Goal: Check status: Check status

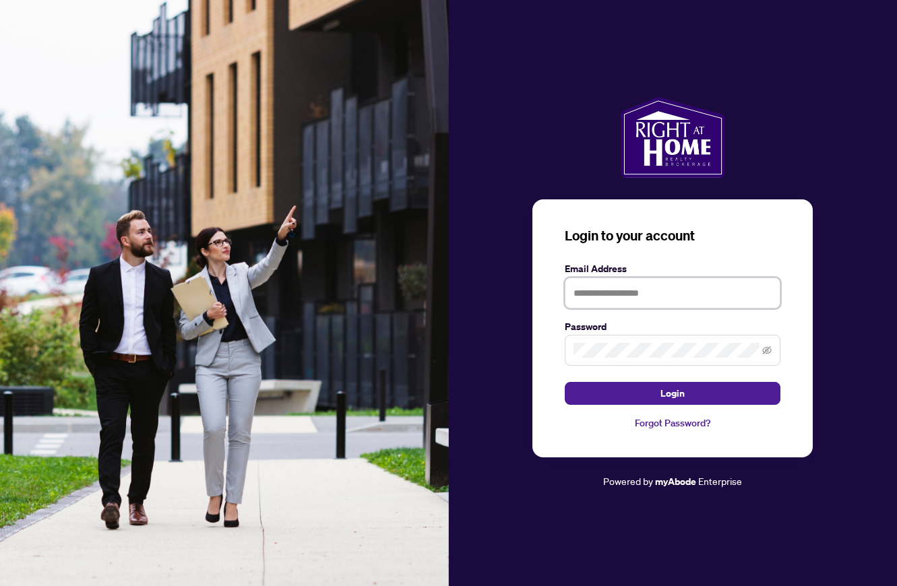
click at [595, 288] on input "text" at bounding box center [673, 293] width 216 height 31
type input "**********"
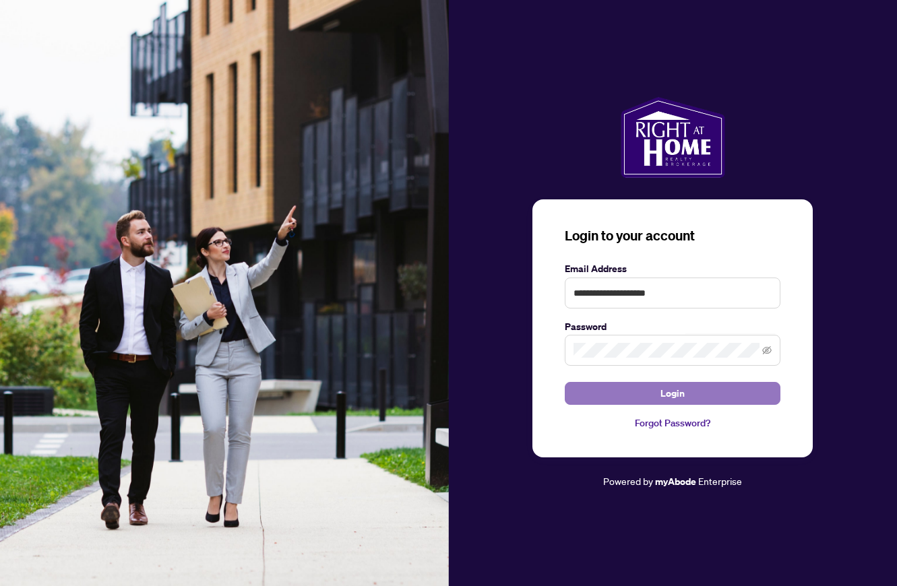
click at [652, 385] on button "Login" at bounding box center [673, 393] width 216 height 23
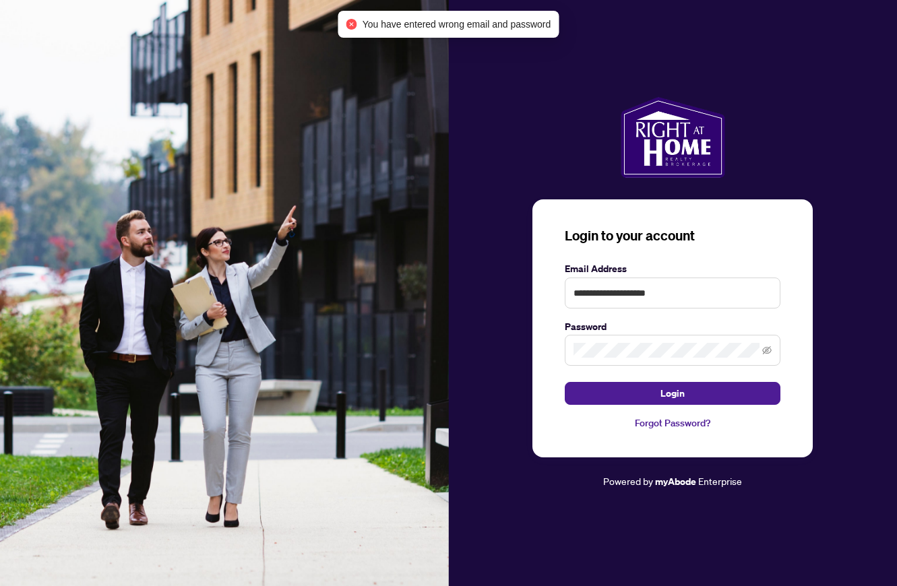
click at [686, 426] on link "Forgot Password?" at bounding box center [673, 423] width 216 height 15
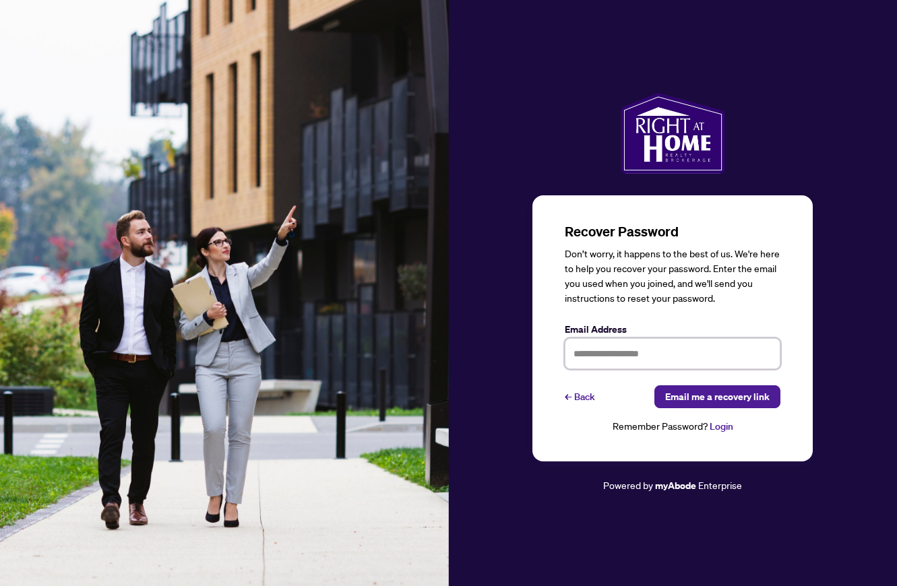
click at [647, 361] on input "text" at bounding box center [673, 353] width 216 height 31
type input "**********"
click at [732, 395] on span "Email me a recovery link" at bounding box center [717, 397] width 104 height 22
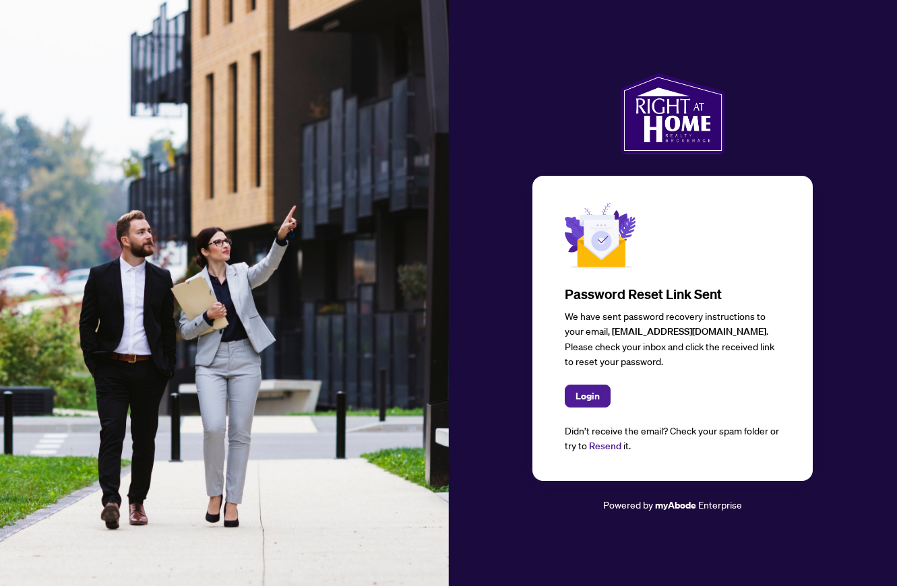
click at [791, 149] on div at bounding box center [673, 113] width 449 height 81
click at [587, 397] on span "Login" at bounding box center [587, 396] width 24 height 22
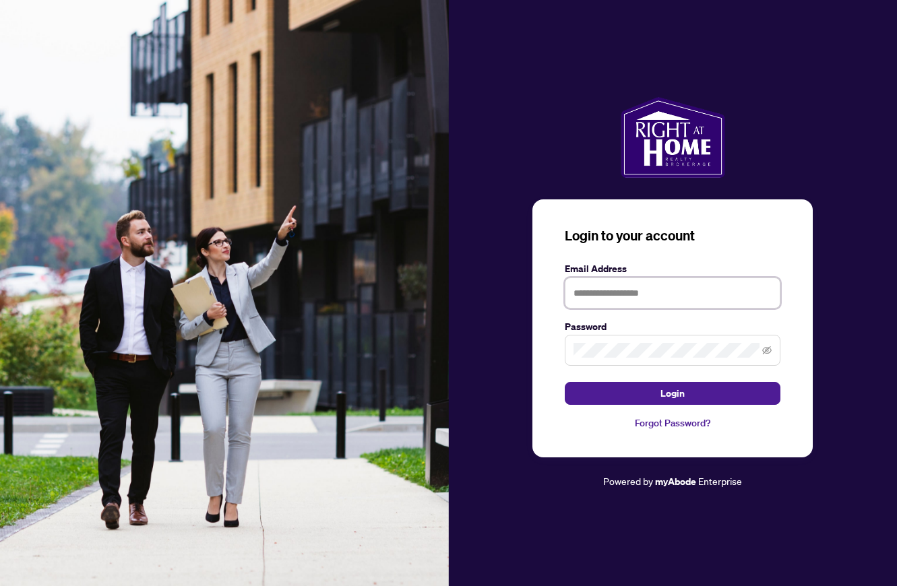
click at [594, 288] on input "text" at bounding box center [673, 293] width 216 height 31
type input "**********"
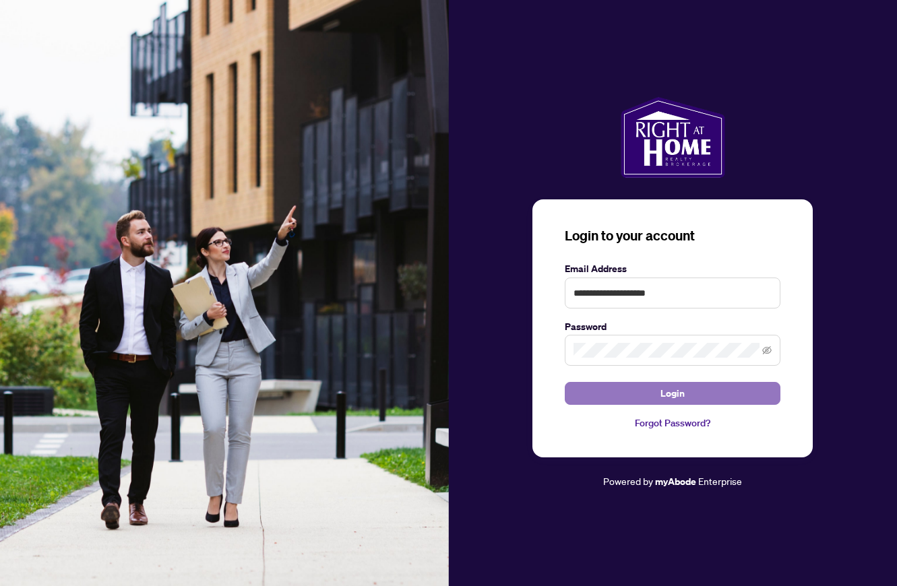
click at [680, 393] on span "Login" at bounding box center [672, 394] width 24 height 22
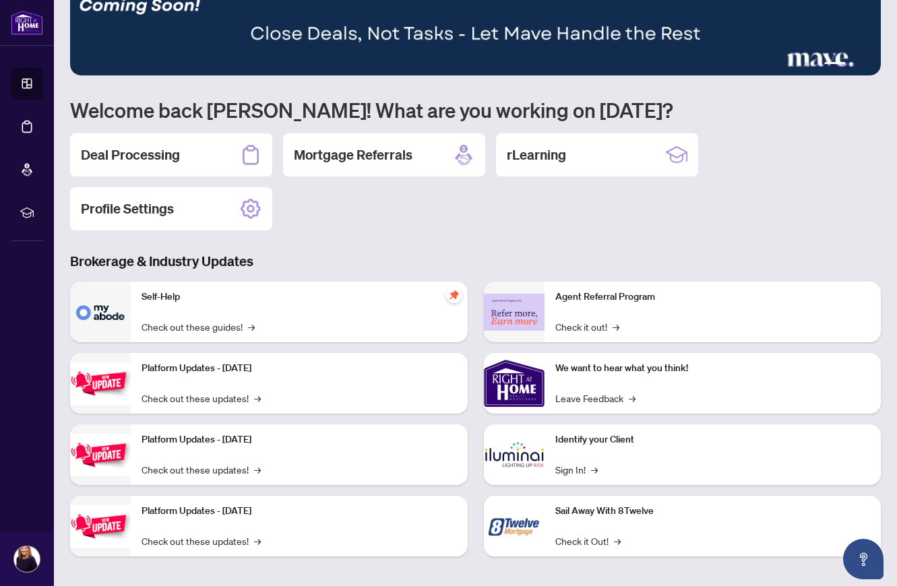
scroll to position [32, 0]
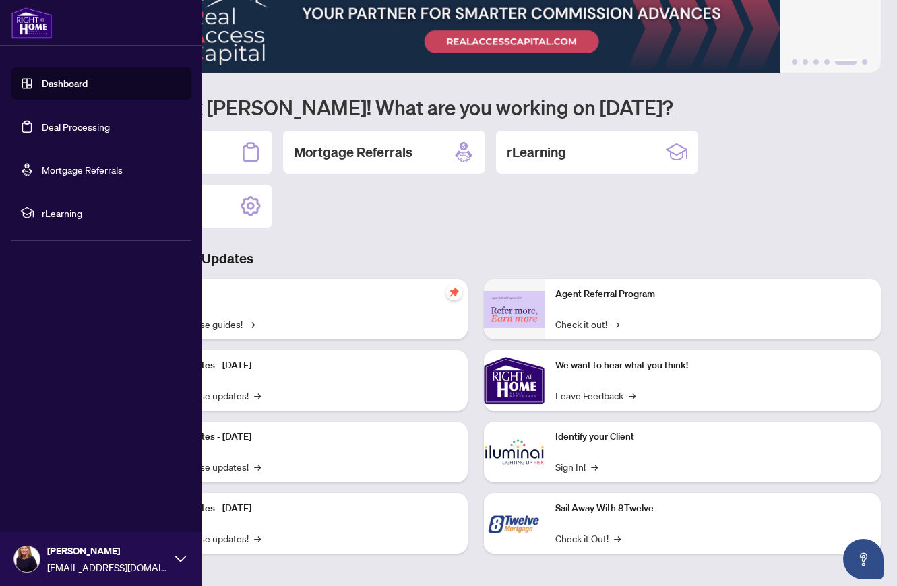
click at [52, 84] on link "Dashboard" at bounding box center [65, 83] width 46 height 12
click at [61, 131] on link "Deal Processing" at bounding box center [76, 127] width 68 height 12
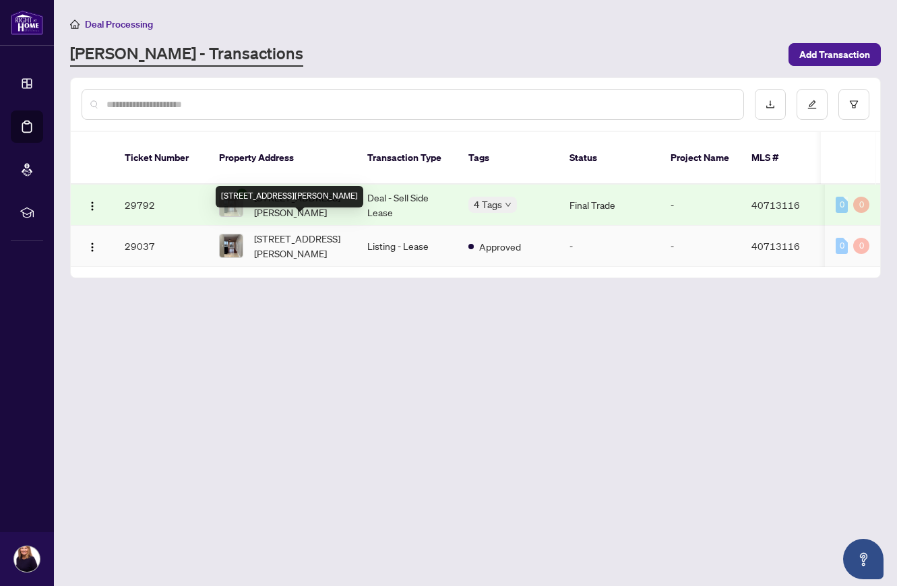
click at [293, 233] on span "[STREET_ADDRESS][PERSON_NAME]" at bounding box center [300, 246] width 92 height 30
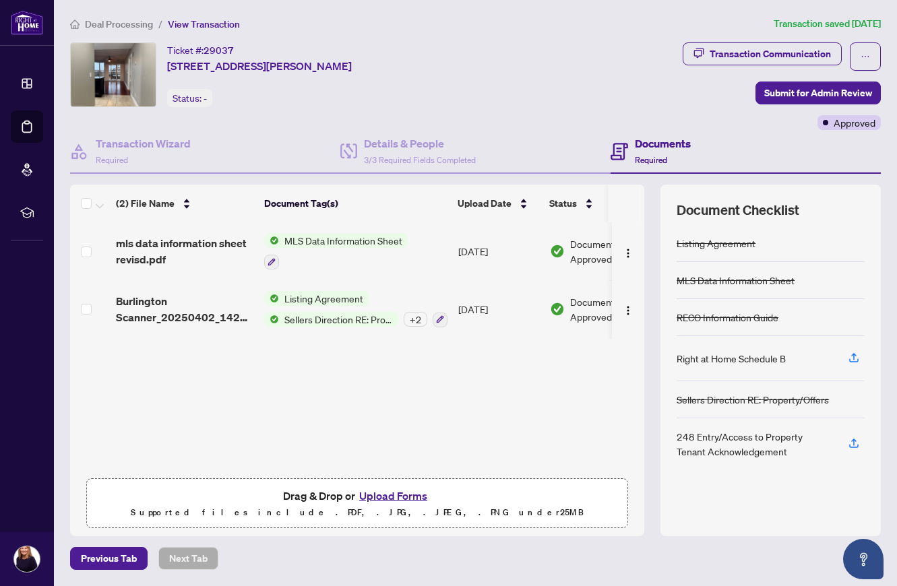
click at [344, 237] on span "MLS Data Information Sheet" at bounding box center [343, 240] width 129 height 15
click at [329, 307] on span "MLS Data Information Sheet" at bounding box center [340, 305] width 129 height 15
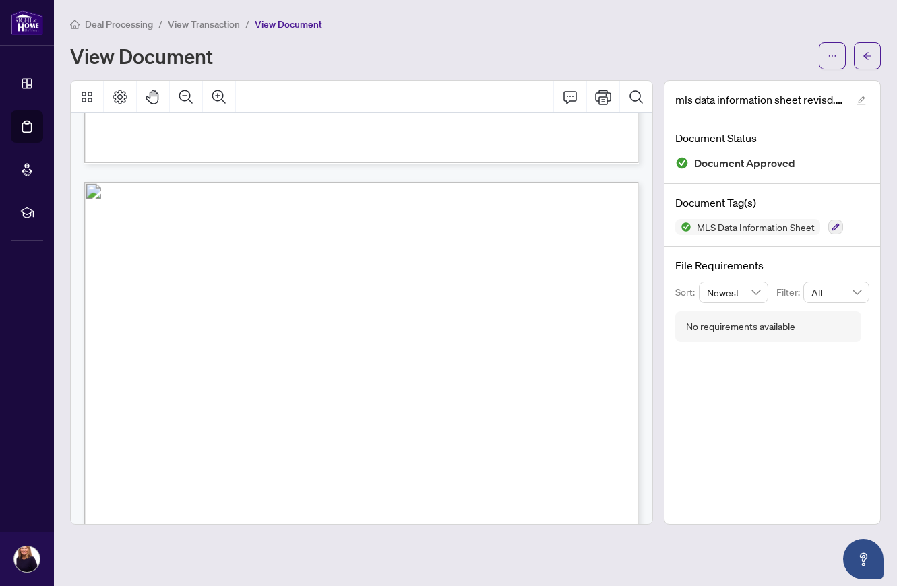
scroll to position [5389, 0]
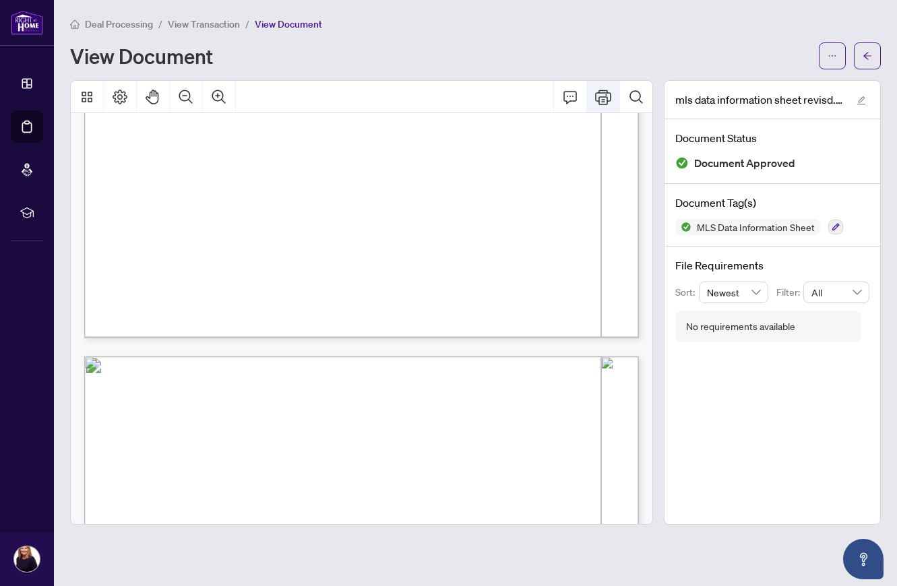
click at [603, 95] on icon "Print" at bounding box center [603, 97] width 16 height 15
click at [868, 54] on icon "arrow-left" at bounding box center [866, 55] width 9 height 9
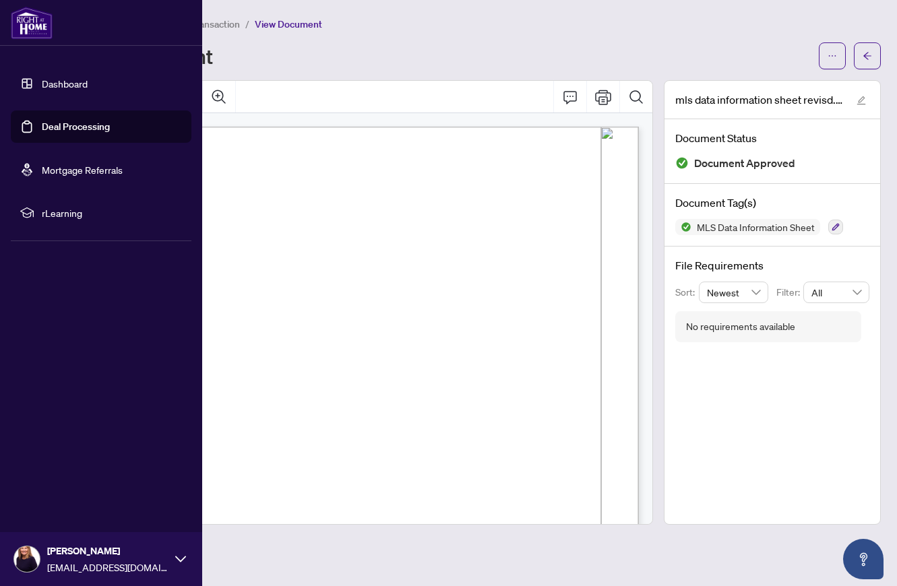
click at [66, 129] on link "Deal Processing" at bounding box center [76, 127] width 68 height 12
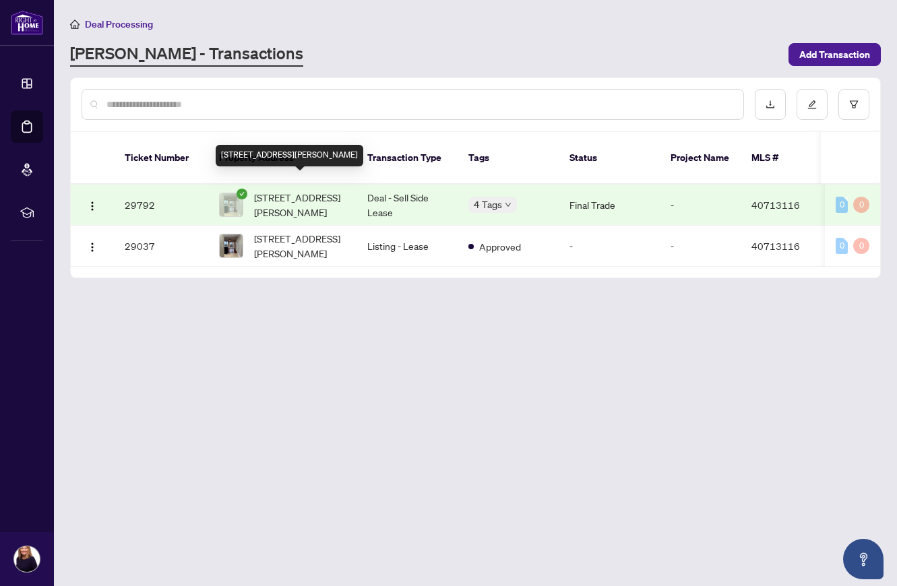
click at [296, 191] on span "[STREET_ADDRESS][PERSON_NAME]" at bounding box center [300, 205] width 92 height 30
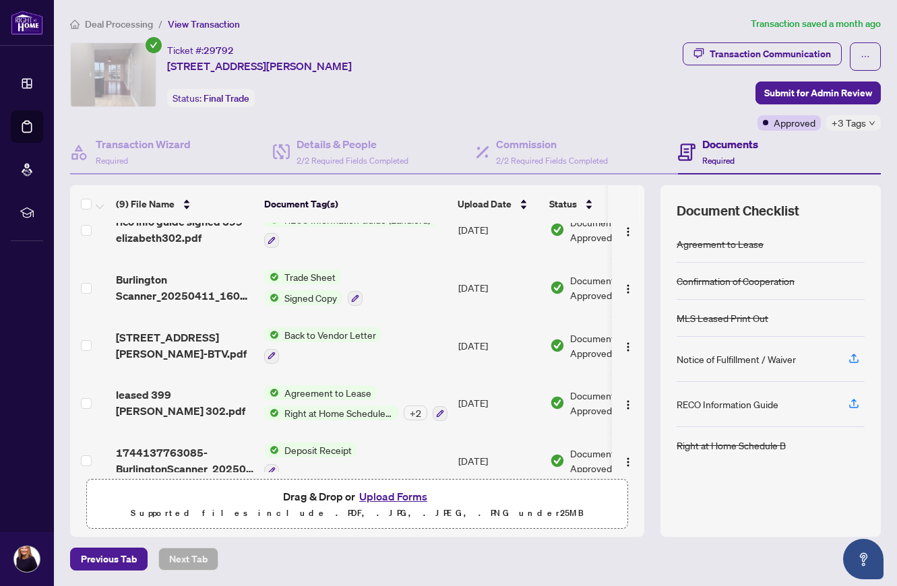
scroll to position [260, 0]
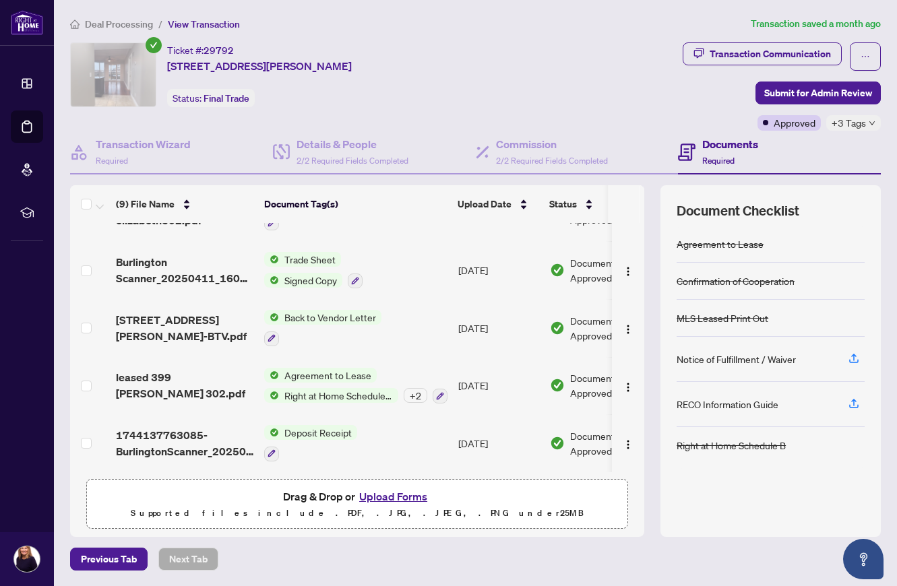
click at [717, 144] on h4 "Documents" at bounding box center [730, 144] width 56 height 16
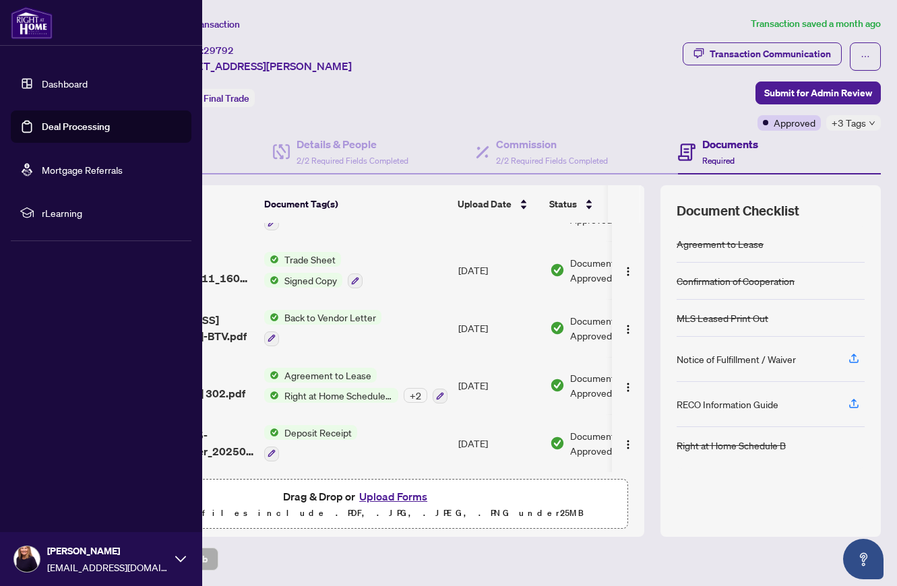
click at [69, 128] on link "Deal Processing" at bounding box center [76, 127] width 68 height 12
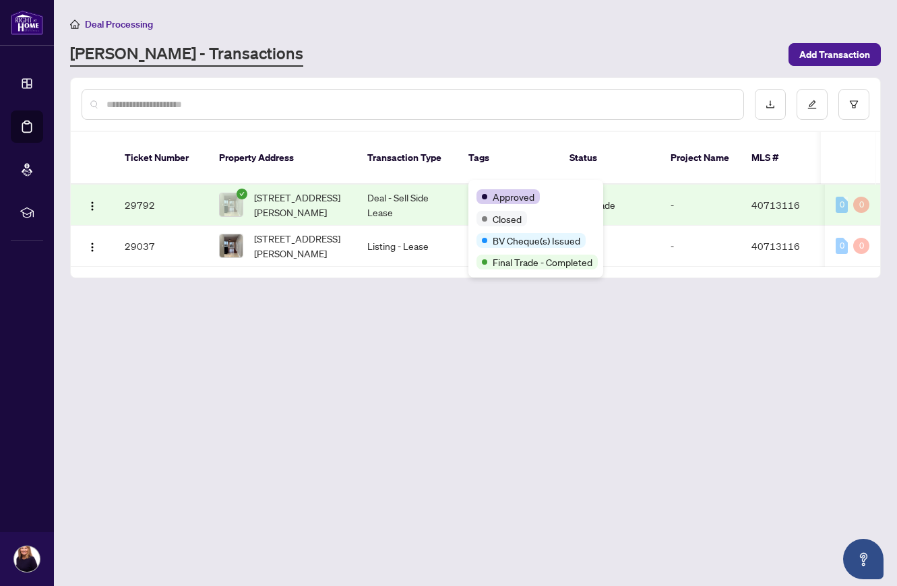
click at [509, 187] on div "Approved Closed BV Cheque(s) Issued Final Trade - Completed" at bounding box center [535, 229] width 135 height 98
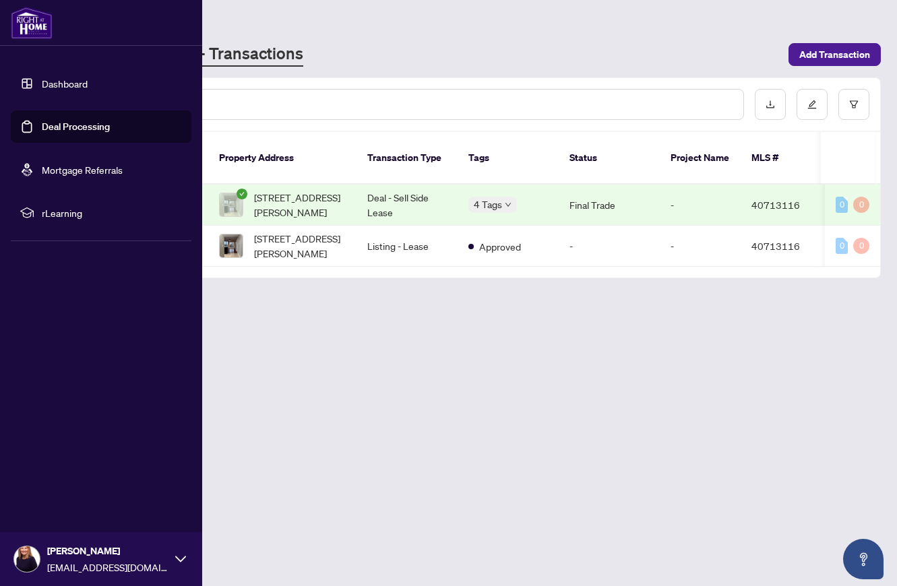
click at [82, 124] on link "Deal Processing" at bounding box center [76, 127] width 68 height 12
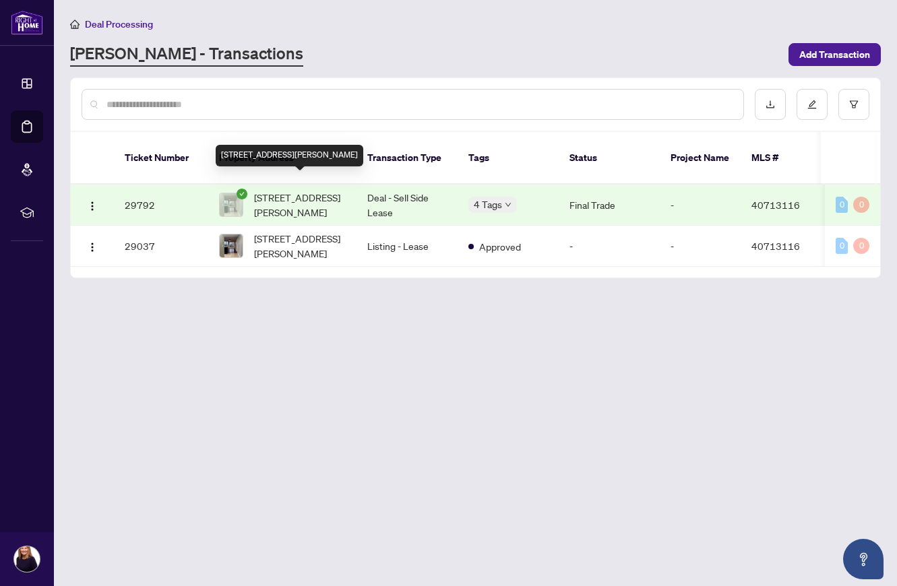
click at [298, 190] on span "[STREET_ADDRESS][PERSON_NAME]" at bounding box center [300, 205] width 92 height 30
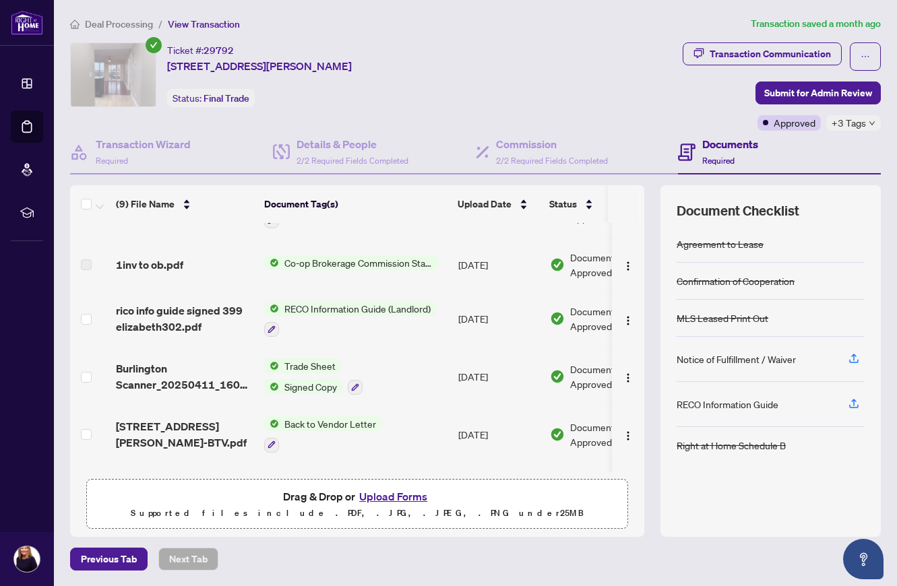
scroll to position [260, 0]
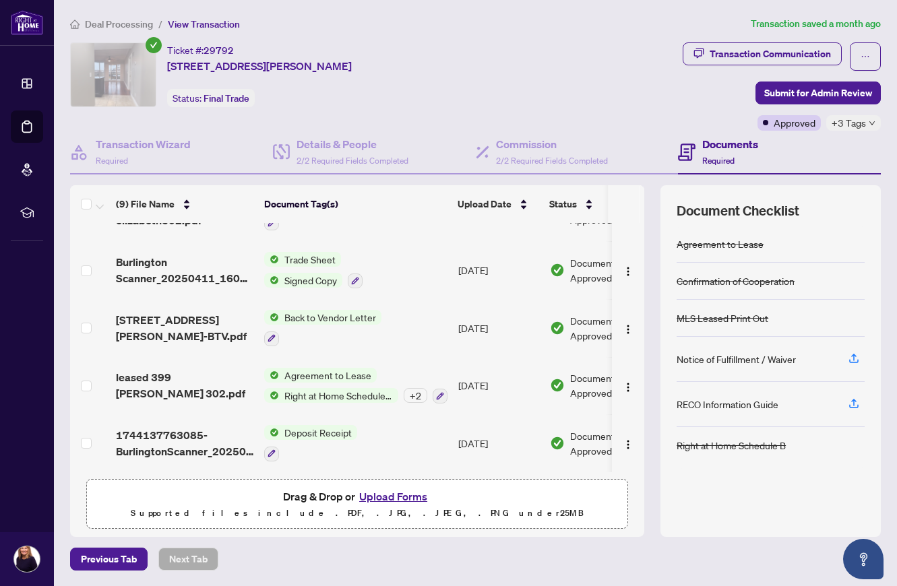
click at [347, 393] on span "Right at Home Schedule B" at bounding box center [338, 395] width 119 height 15
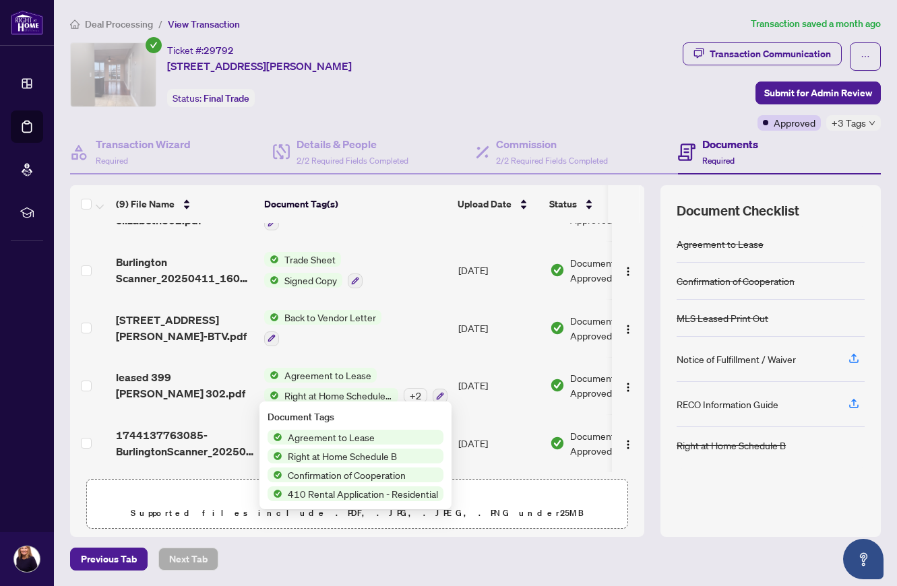
click at [316, 476] on span "Confirmation of Cooperation" at bounding box center [346, 475] width 129 height 15
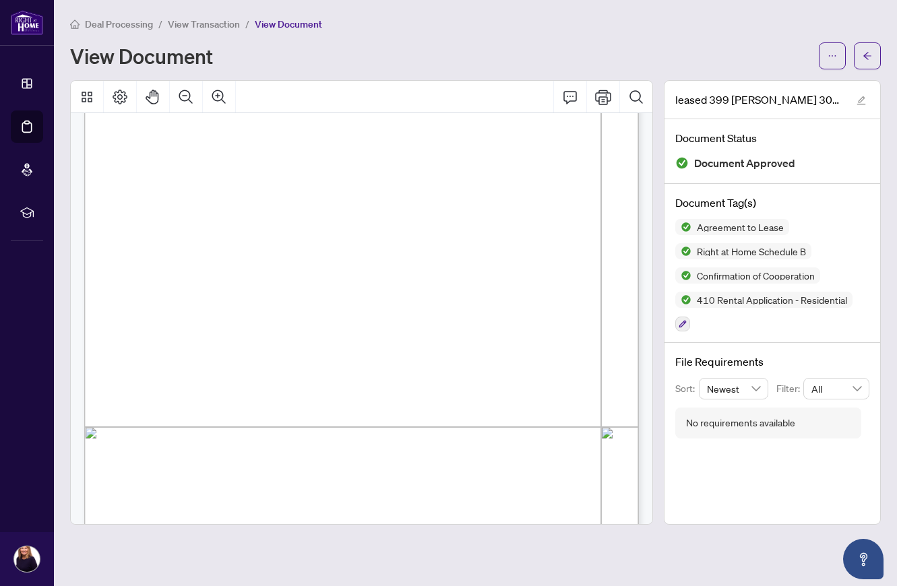
scroll to position [1020, 0]
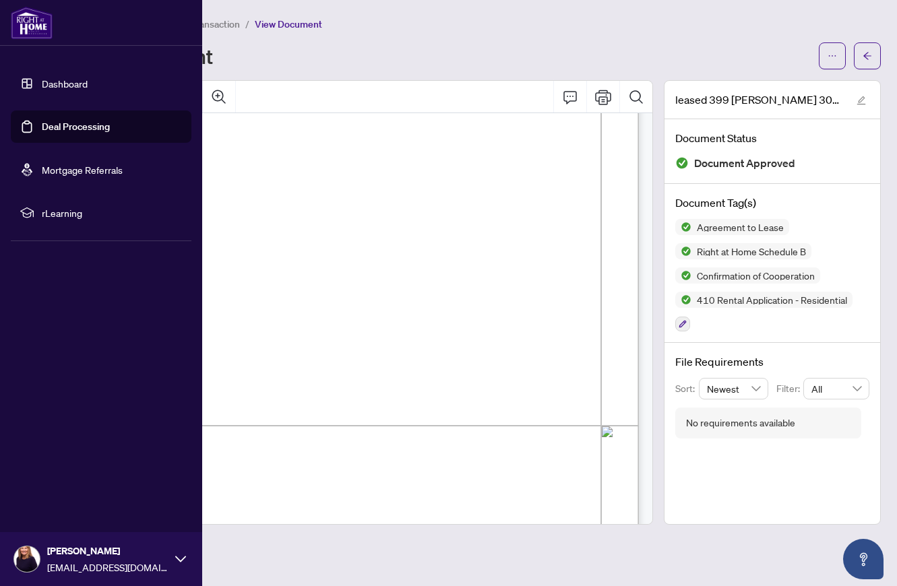
click at [69, 124] on link "Deal Processing" at bounding box center [76, 127] width 68 height 12
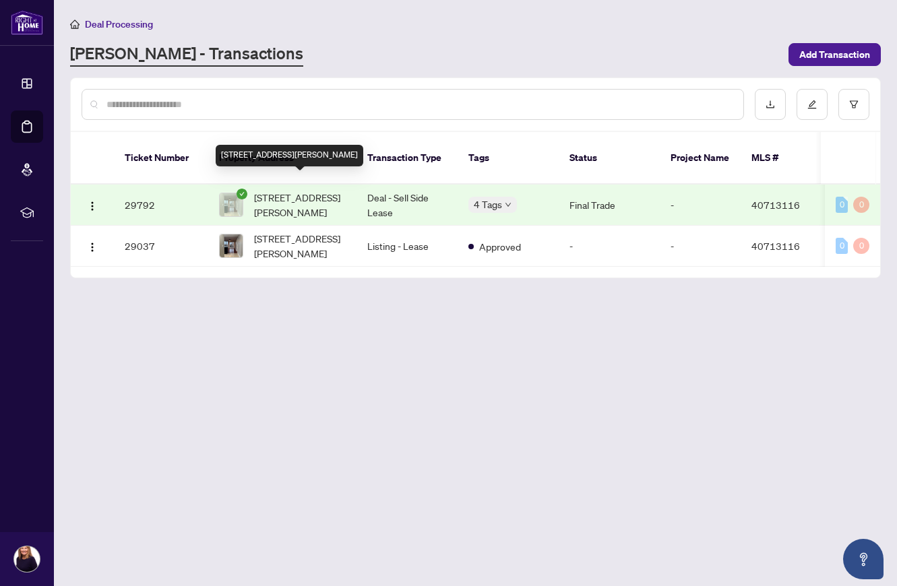
click at [279, 190] on span "[STREET_ADDRESS][PERSON_NAME]" at bounding box center [300, 205] width 92 height 30
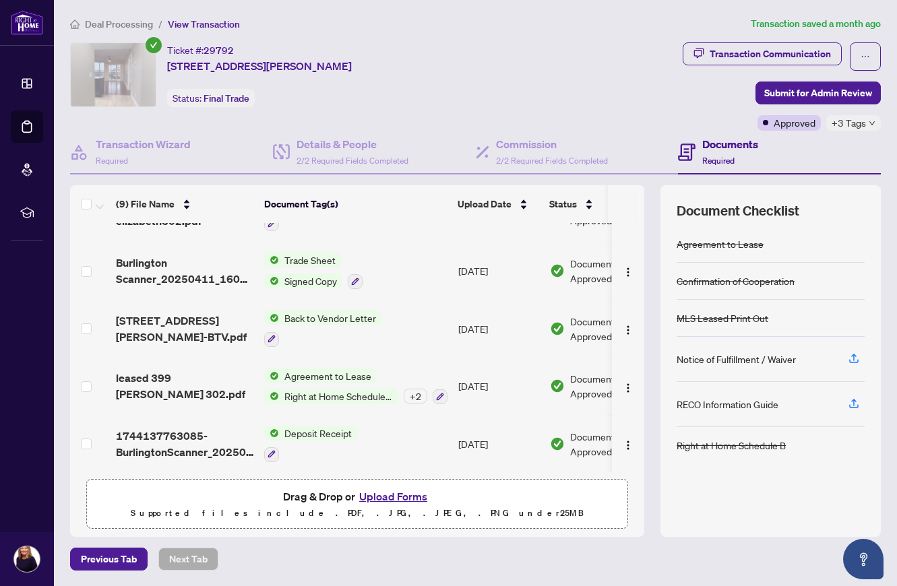
scroll to position [260, 0]
click at [320, 254] on span "Trade Sheet" at bounding box center [310, 259] width 62 height 15
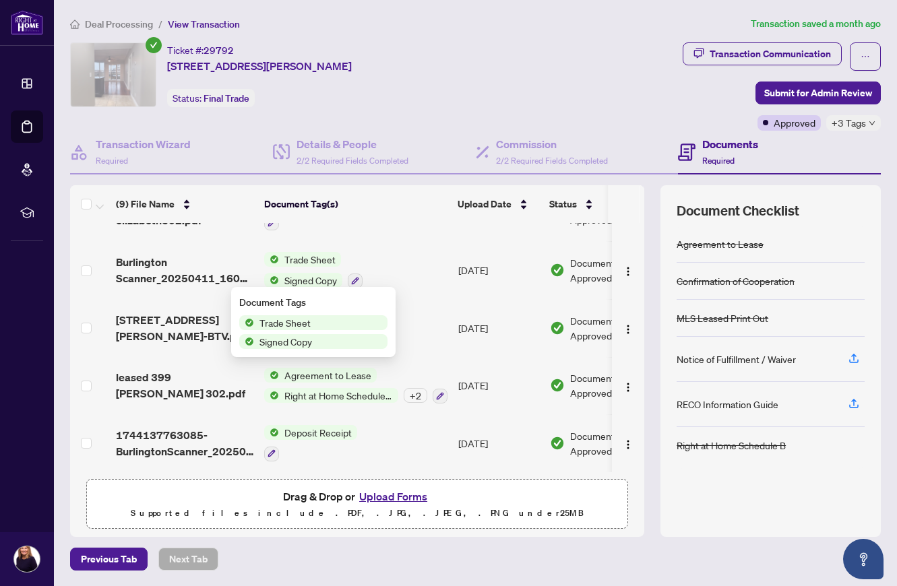
click at [320, 253] on span "Trade Sheet" at bounding box center [310, 259] width 62 height 15
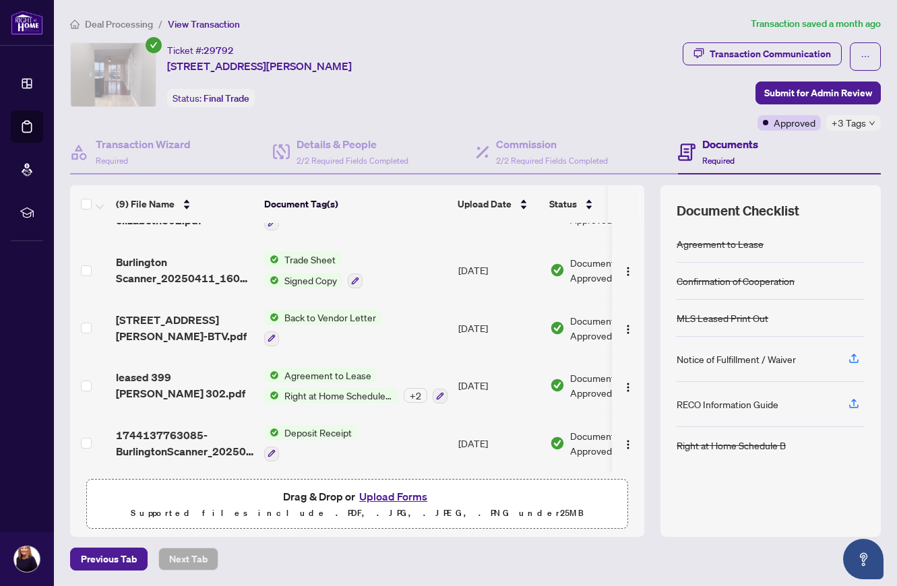
click at [302, 252] on span "Trade Sheet" at bounding box center [310, 259] width 62 height 15
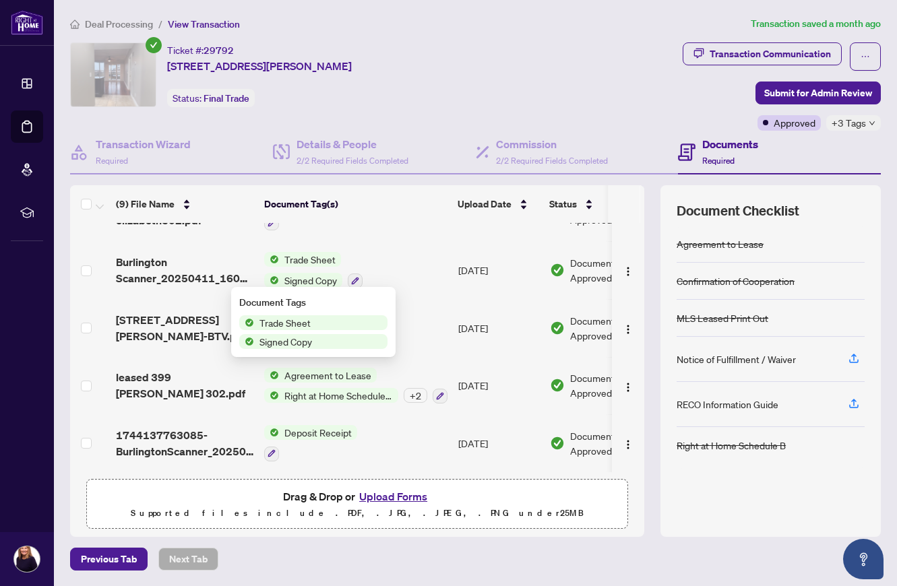
click at [302, 252] on span "Trade Sheet" at bounding box center [310, 259] width 62 height 15
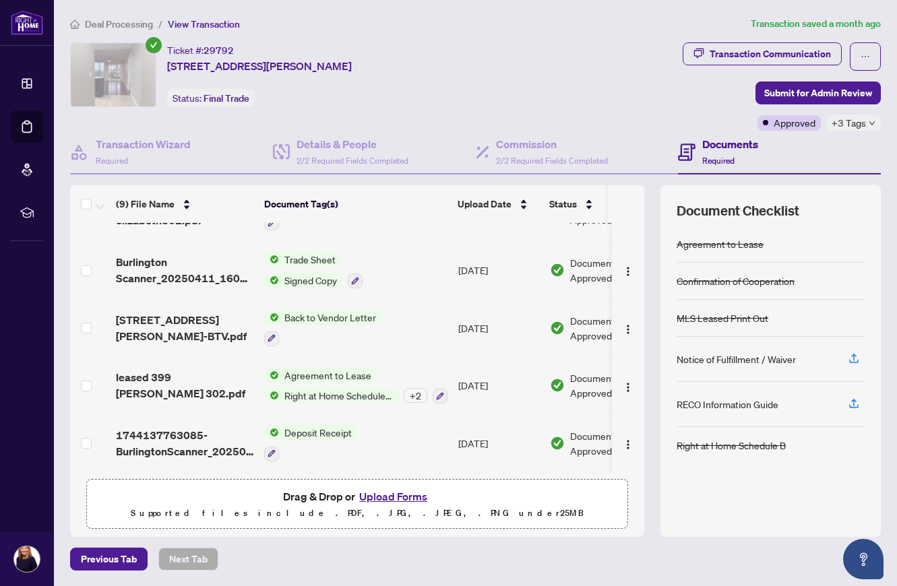
click at [303, 252] on span "Trade Sheet" at bounding box center [310, 259] width 62 height 15
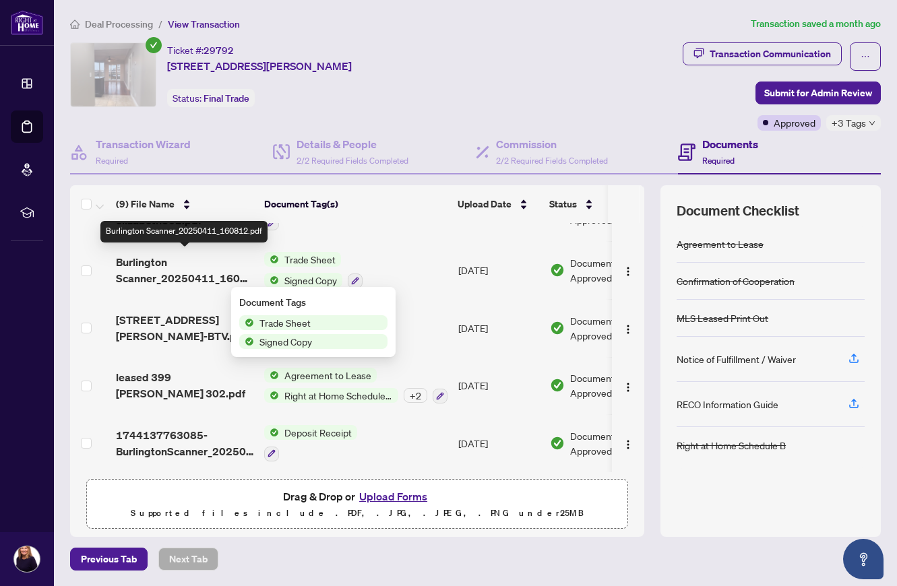
click at [157, 264] on span "Burlington Scanner_20250411_160812.pdf" at bounding box center [184, 270] width 137 height 32
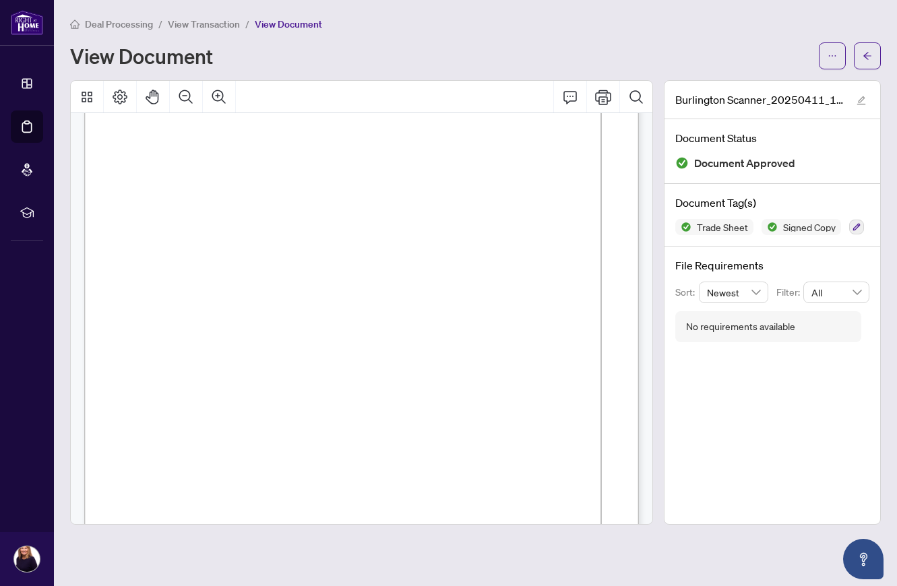
scroll to position [97, 0]
click at [864, 61] on span "button" at bounding box center [866, 56] width 9 height 22
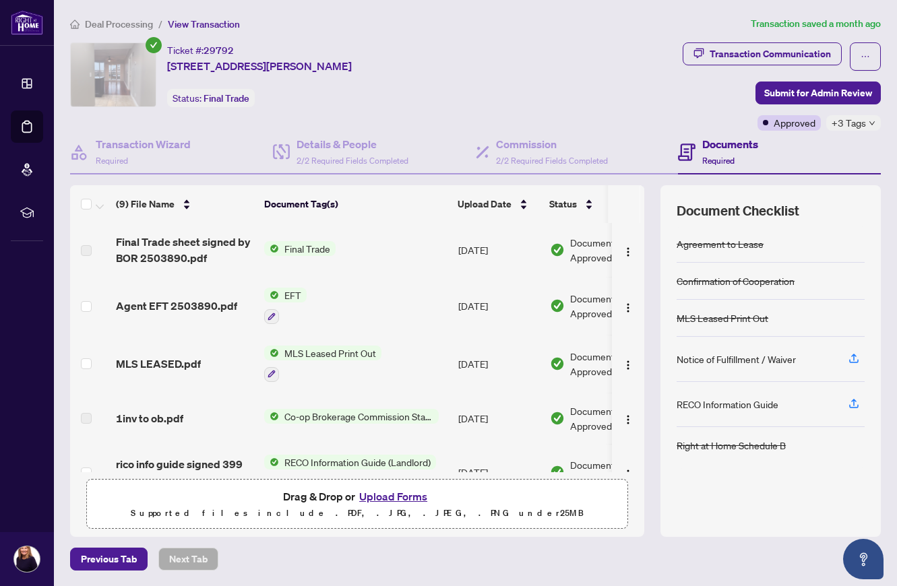
click at [515, 73] on div "Ticket #: 29792 [STREET_ADDRESS][PERSON_NAME] Status: Final Trade" at bounding box center [292, 74] width 445 height 65
click at [577, 84] on div "Transaction Communication Submit for Admin Review Approved +3 Tags" at bounding box center [700, 86] width 361 height 88
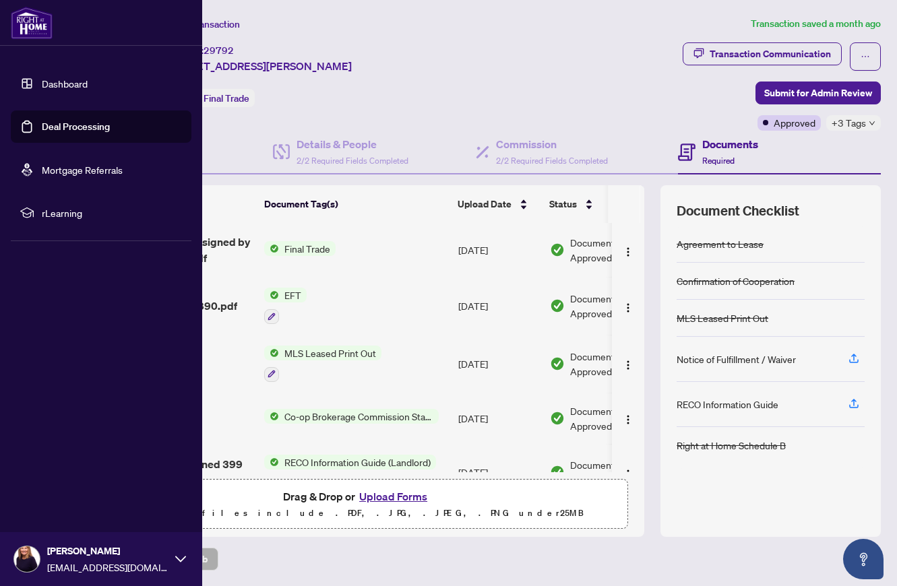
click at [65, 82] on link "Dashboard" at bounding box center [65, 83] width 46 height 12
